Goal: Find specific page/section: Find specific page/section

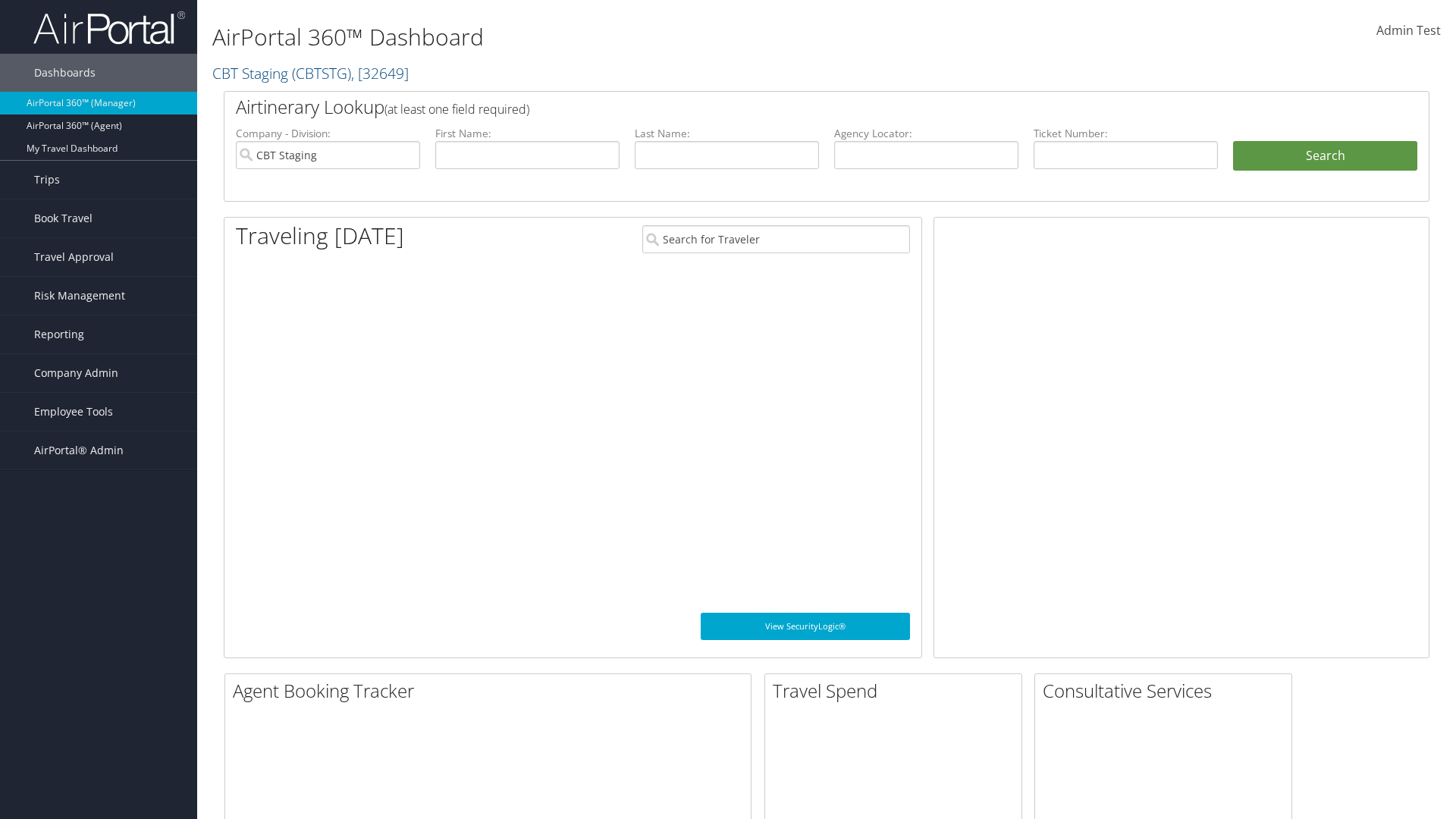
click at [98, 373] on span "Company Admin" at bounding box center [76, 373] width 84 height 38
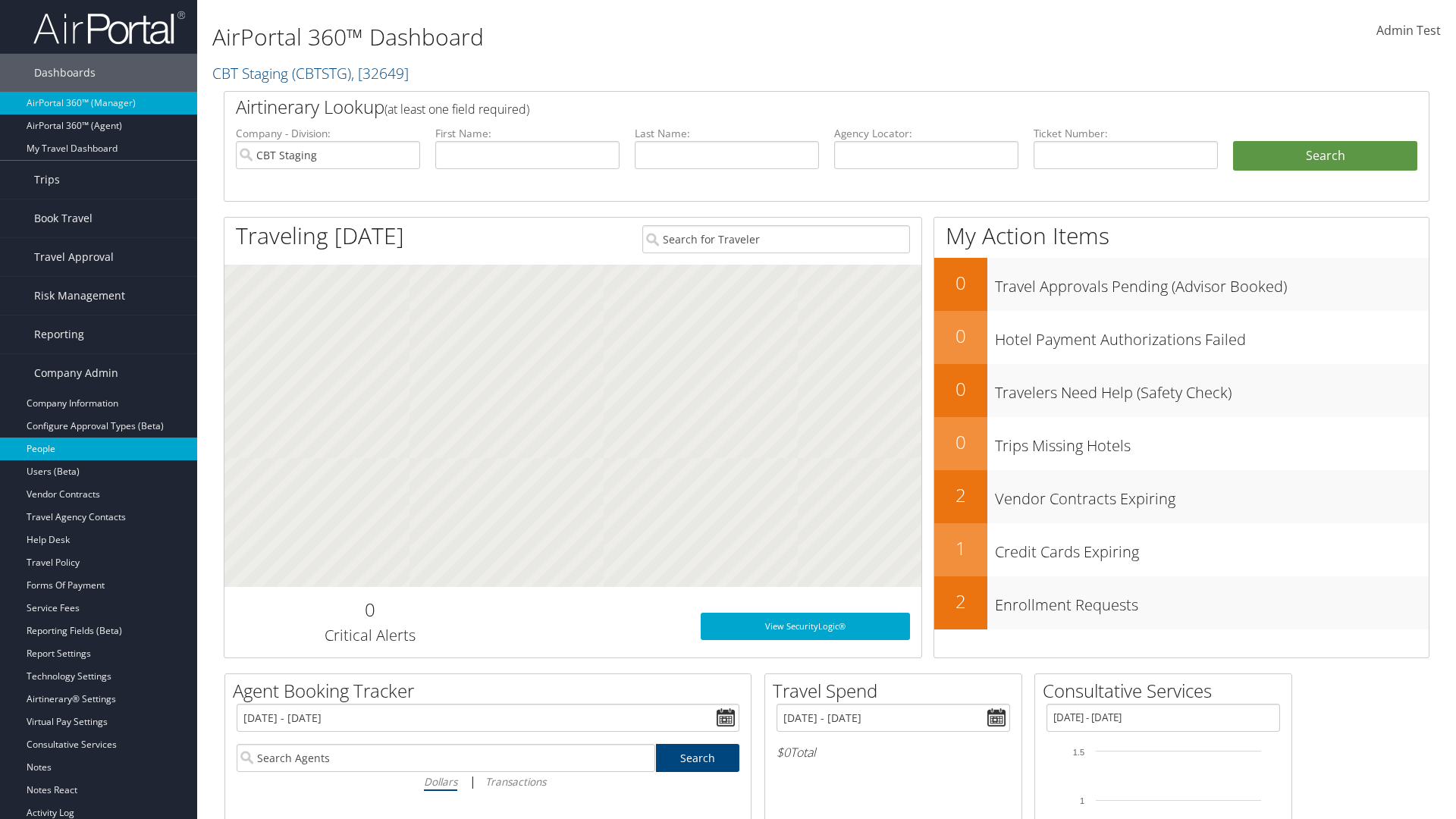
click at [98, 449] on link "People" at bounding box center [98, 449] width 197 height 23
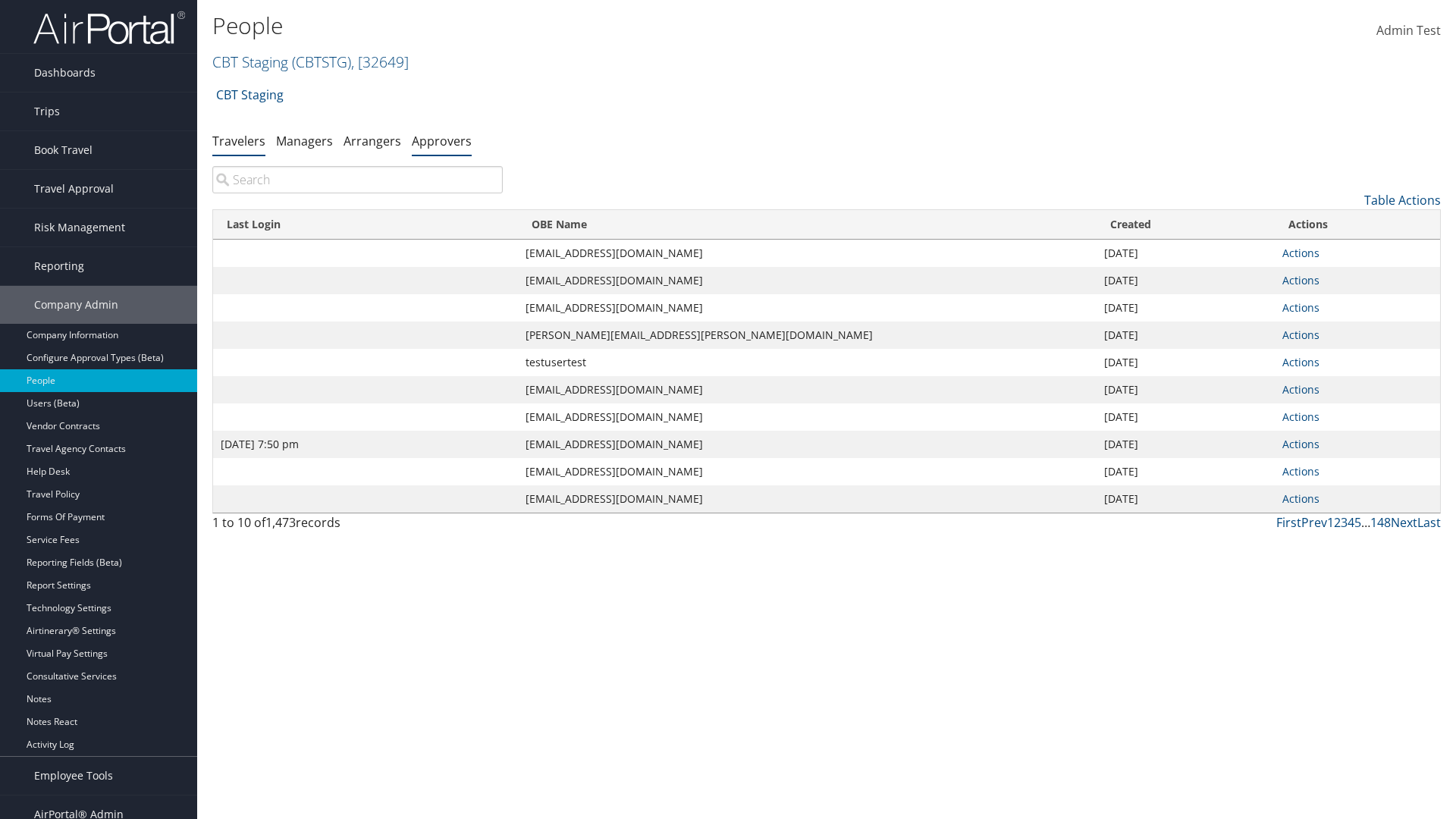
click at [441, 140] on link "Approvers" at bounding box center [441, 141] width 60 height 16
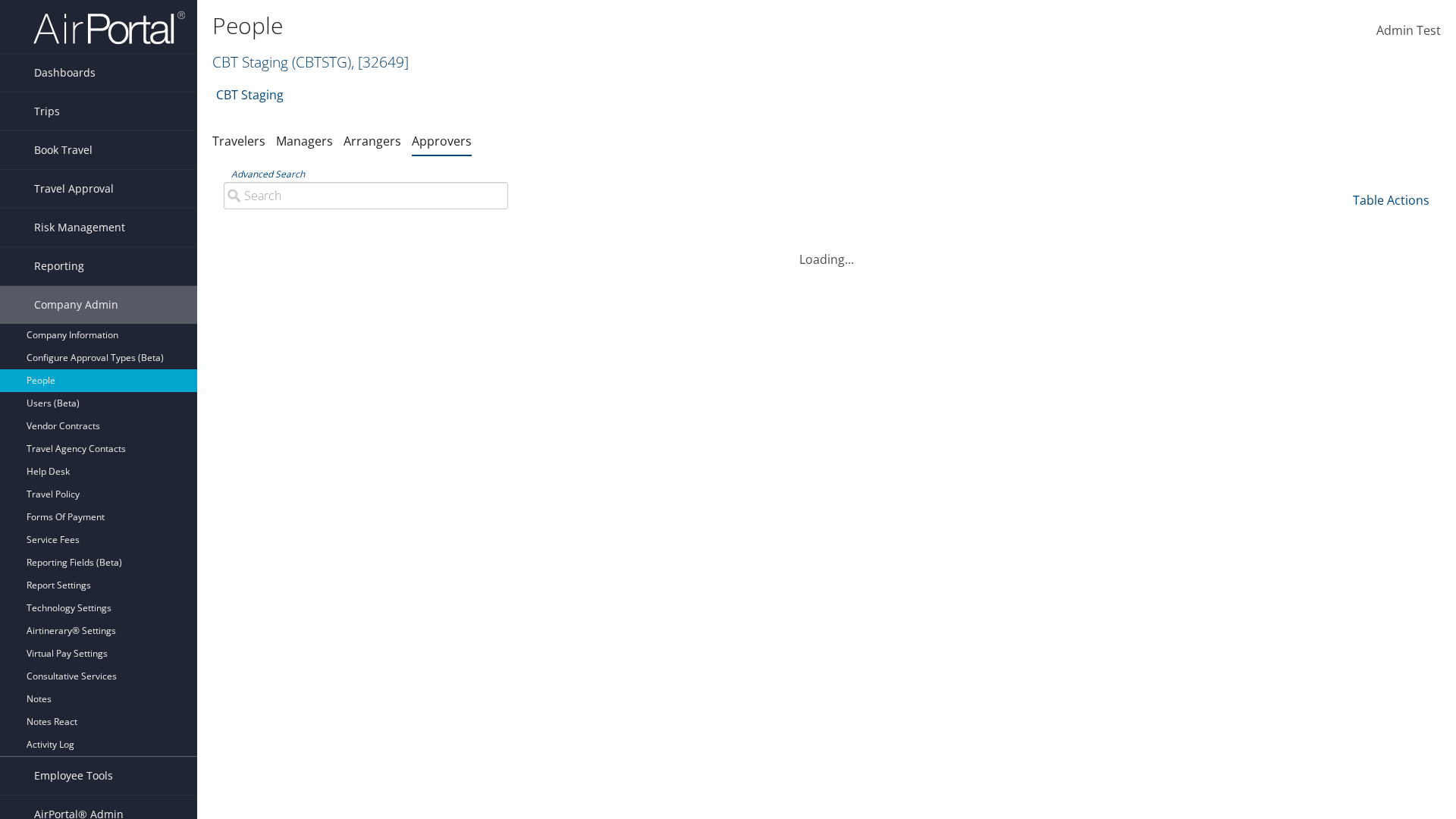
click at [250, 61] on link "CBT Staging ( CBTSTG ) , [ 32649 ]" at bounding box center [311, 61] width 197 height 20
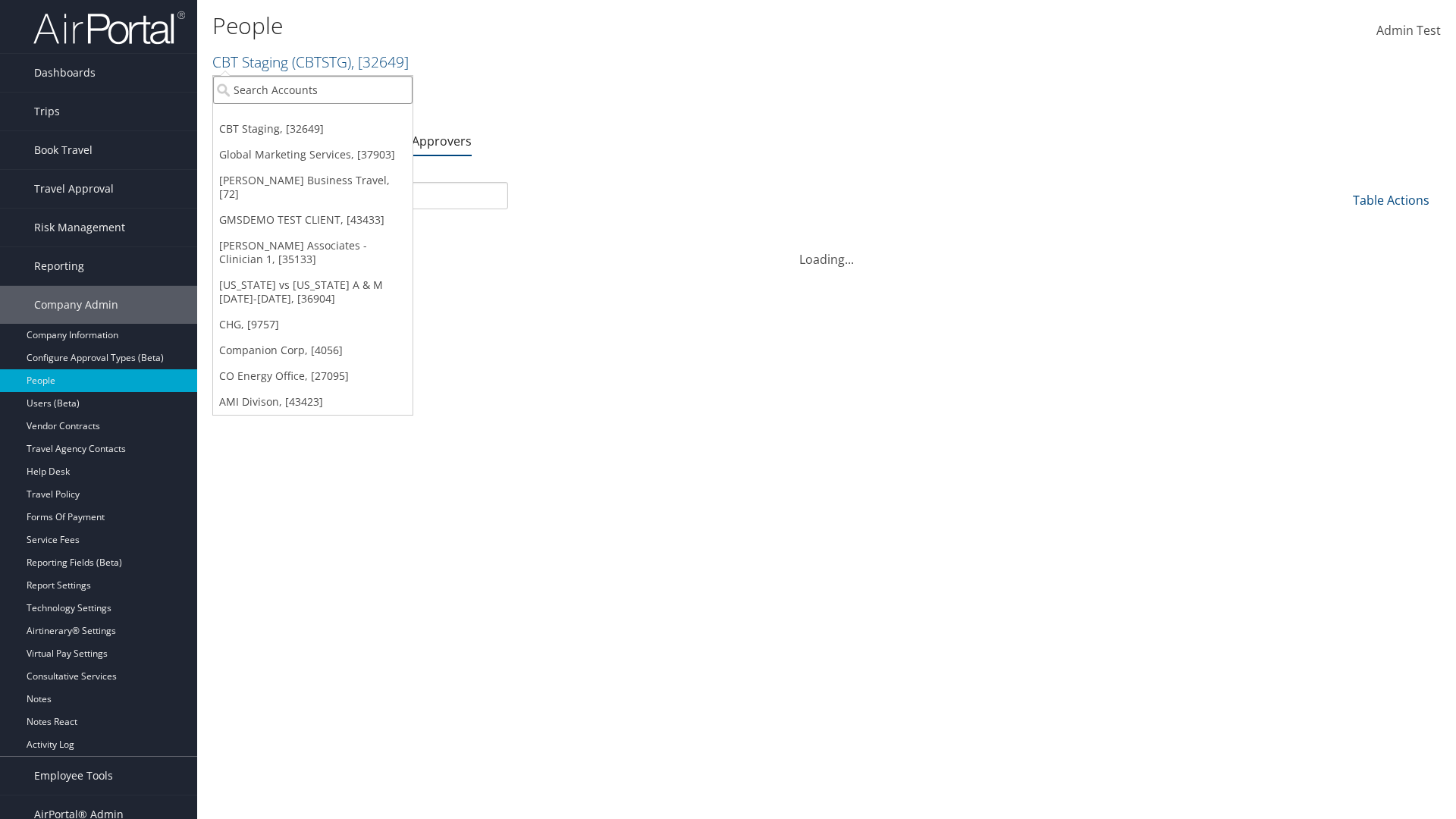
click at [312, 89] on input "search" at bounding box center [312, 89] width 199 height 28
type input "CBTSTG"
click at [312, 117] on div "CBT Staging (CBTSTG), [32649]" at bounding box center [313, 117] width 216 height 14
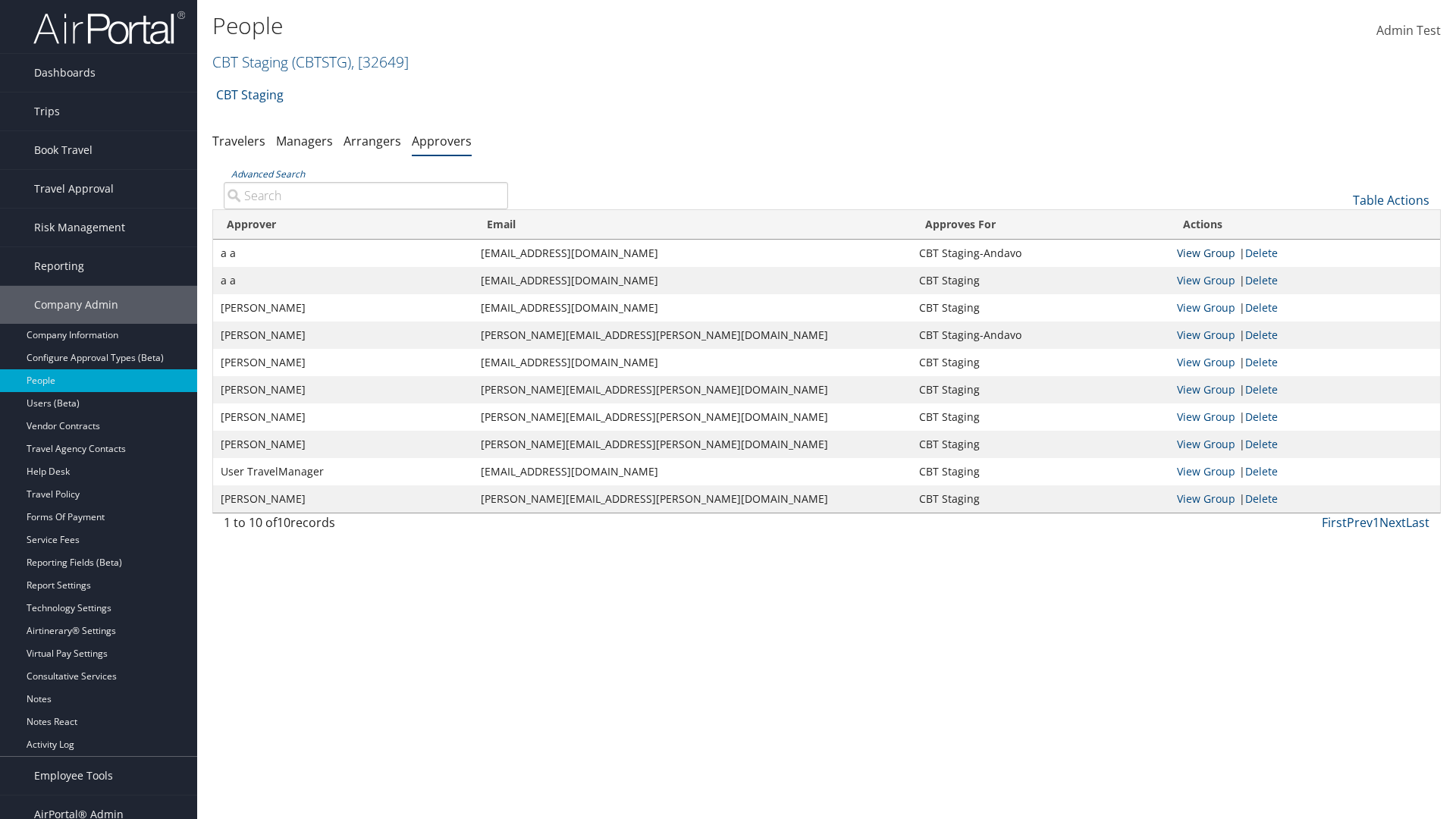
click at [1206, 253] on link "View Group" at bounding box center [1206, 253] width 58 height 15
